Goal: Transaction & Acquisition: Subscribe to service/newsletter

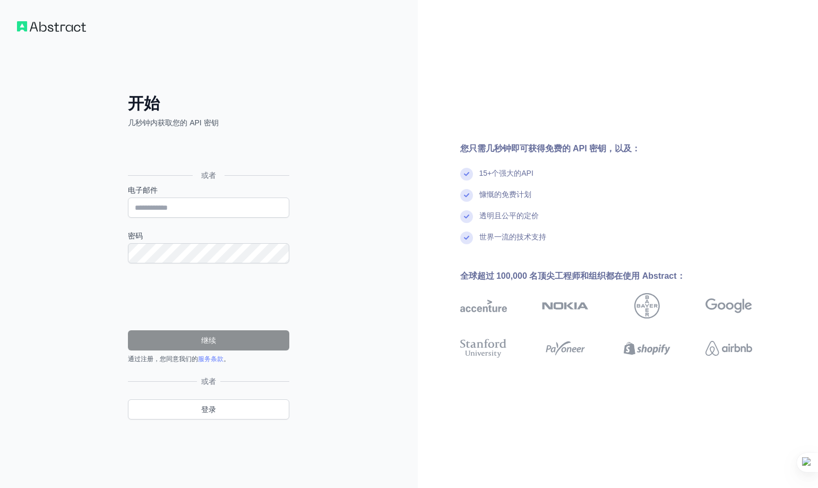
click at [607, 79] on div "您只需几秒钟即可获得免费的 API 密钥，以及： 15+个强大的API 慷慨的免费计划 透明且公平的定价 世界一流的技术支持 全球超过 100,000 名顶尖…" at bounding box center [618, 244] width 401 height 488
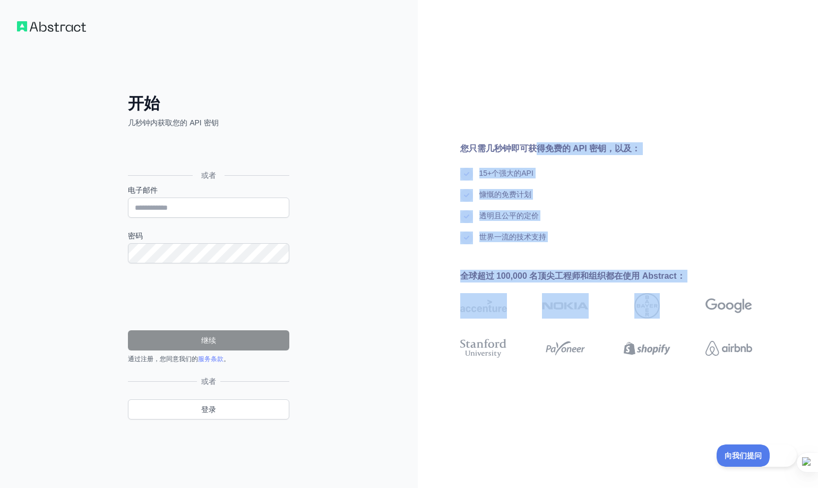
drag, startPoint x: 621, startPoint y: 214, endPoint x: 680, endPoint y: 295, distance: 99.2
click at [693, 321] on div "您只需几秒钟即可获得免费的 API 密钥，以及： 15+个强大的API 慷慨的免费计划 透明且公平的定价 世界一流的技术支持 全球超过 100,000 名顶尖…" at bounding box center [618, 244] width 401 height 488
click at [675, 236] on div "世界一流的技术支持" at bounding box center [623, 241] width 326 height 21
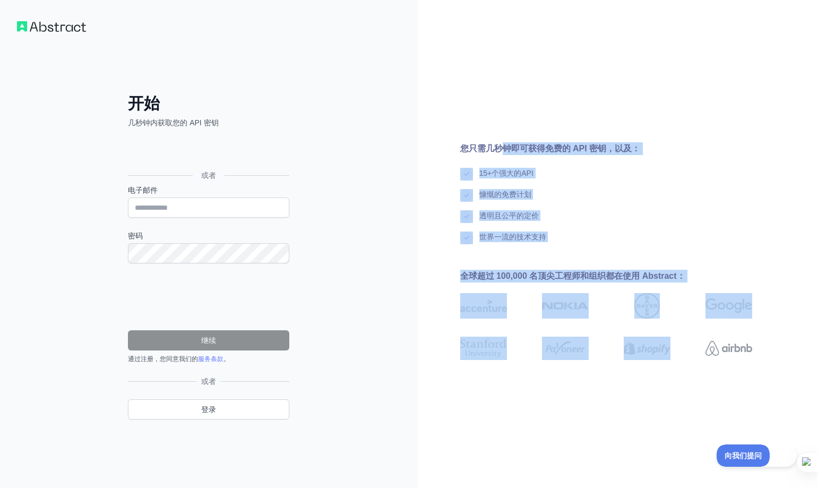
drag, startPoint x: 658, startPoint y: 334, endPoint x: 675, endPoint y: 340, distance: 18.5
click at [691, 383] on div "您只需几秒钟即可获得免费的 API 密钥，以及： 15+个强大的API 慷慨的免费计划 透明且公平的定价 世界一流的技术支持 全球超过 100,000 名顶尖…" at bounding box center [618, 244] width 401 height 488
click at [634, 227] on div "透明且公平的定价" at bounding box center [623, 220] width 326 height 21
drag, startPoint x: 515, startPoint y: 91, endPoint x: 753, endPoint y: 328, distance: 335.6
click at [784, 406] on div "您只需几秒钟即可获得免费的 API 密钥，以及： 15+个强大的API 慷慨的免费计划 透明且公平的定价 世界一流的技术支持 全球超过 100,000 名顶尖…" at bounding box center [618, 244] width 401 height 488
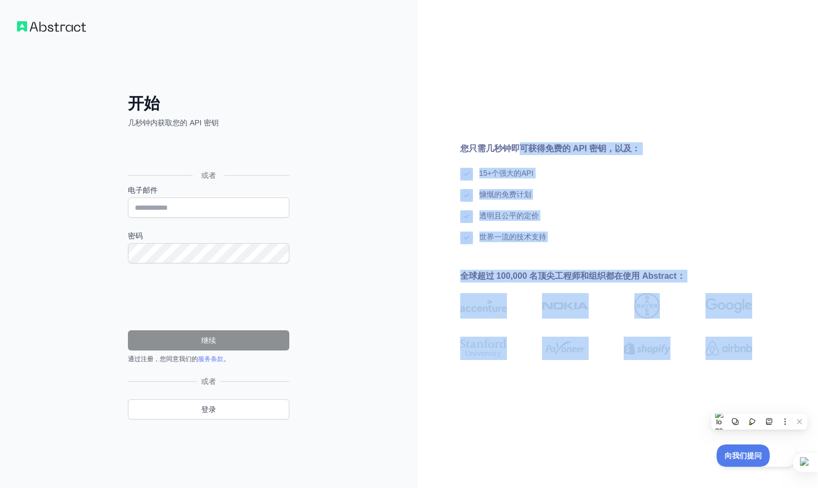
click at [708, 230] on div "透明且公平的定价" at bounding box center [623, 220] width 326 height 21
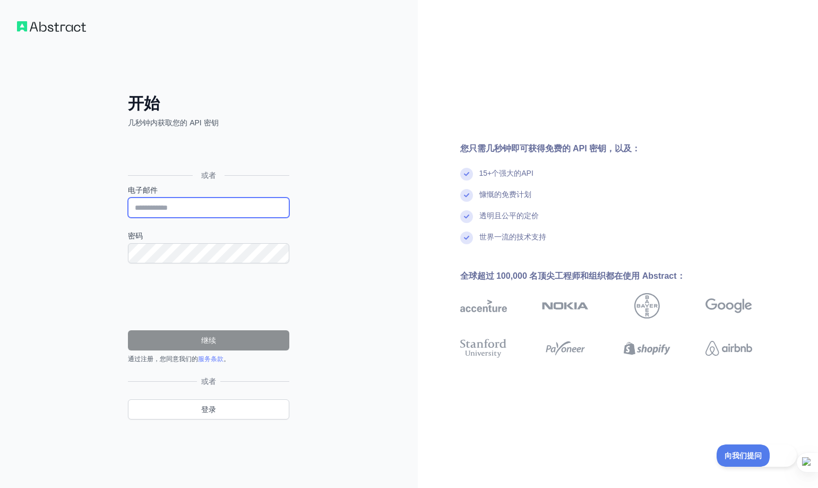
click at [168, 208] on input "电子邮件" at bounding box center [208, 207] width 161 height 20
drag, startPoint x: 365, startPoint y: 71, endPoint x: 340, endPoint y: 71, distance: 25.0
click at [365, 70] on div "开始 几秒钟内获取您的 API 密钥 或者 电子邮件 密码 继续 通过注册，您同意我们的 服务条款 。 请重试 我们已发送验证链接至 请点击它以激活您的帐户。…" at bounding box center [209, 244] width 418 height 488
click at [380, 98] on div "开始 几秒钟内获取您的 API 密钥 或者 电子邮件 密码 继续 通过注册，您同意我们的 服务条款 。 请重试 我们已发送验证链接至 请点击它以激活您的帐户。…" at bounding box center [209, 244] width 418 height 488
